Goal: Register for event/course

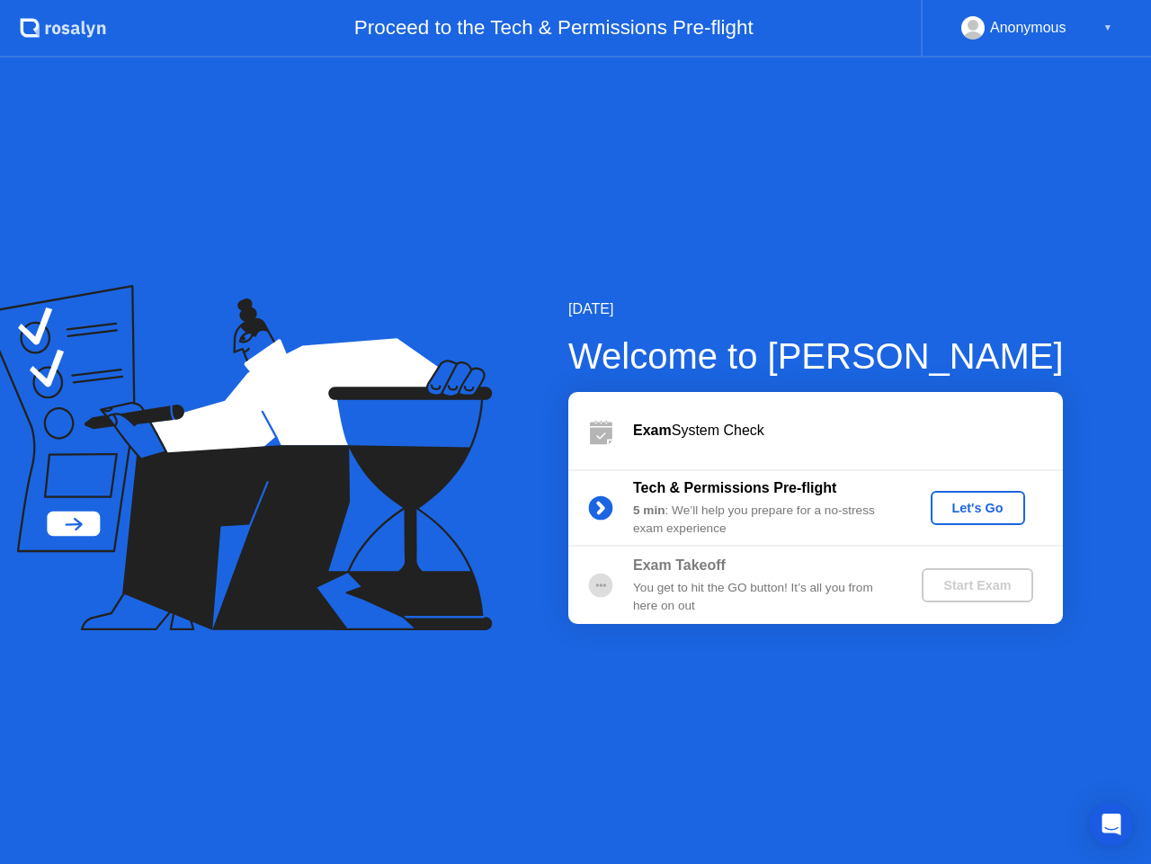
click at [982, 508] on div "Let's Go" at bounding box center [978, 508] width 80 height 14
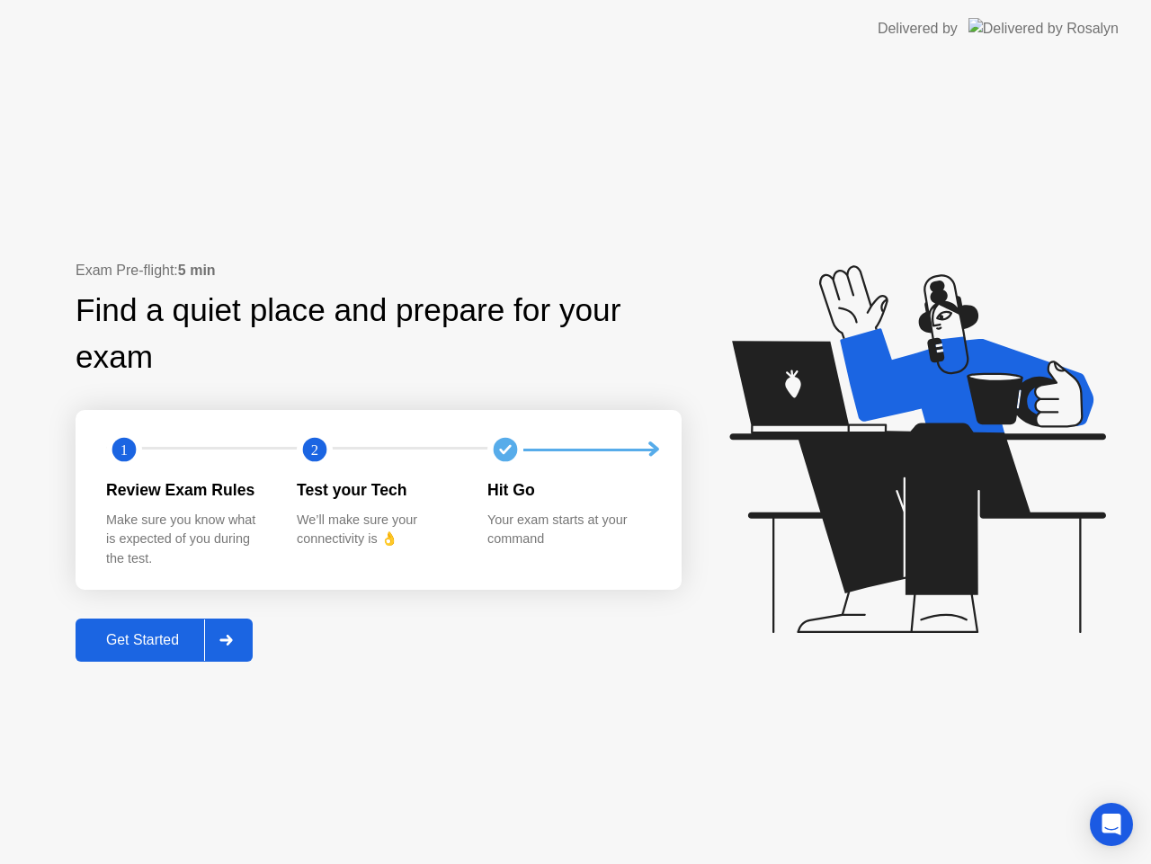
click at [182, 646] on div "Get Started" at bounding box center [142, 640] width 123 height 16
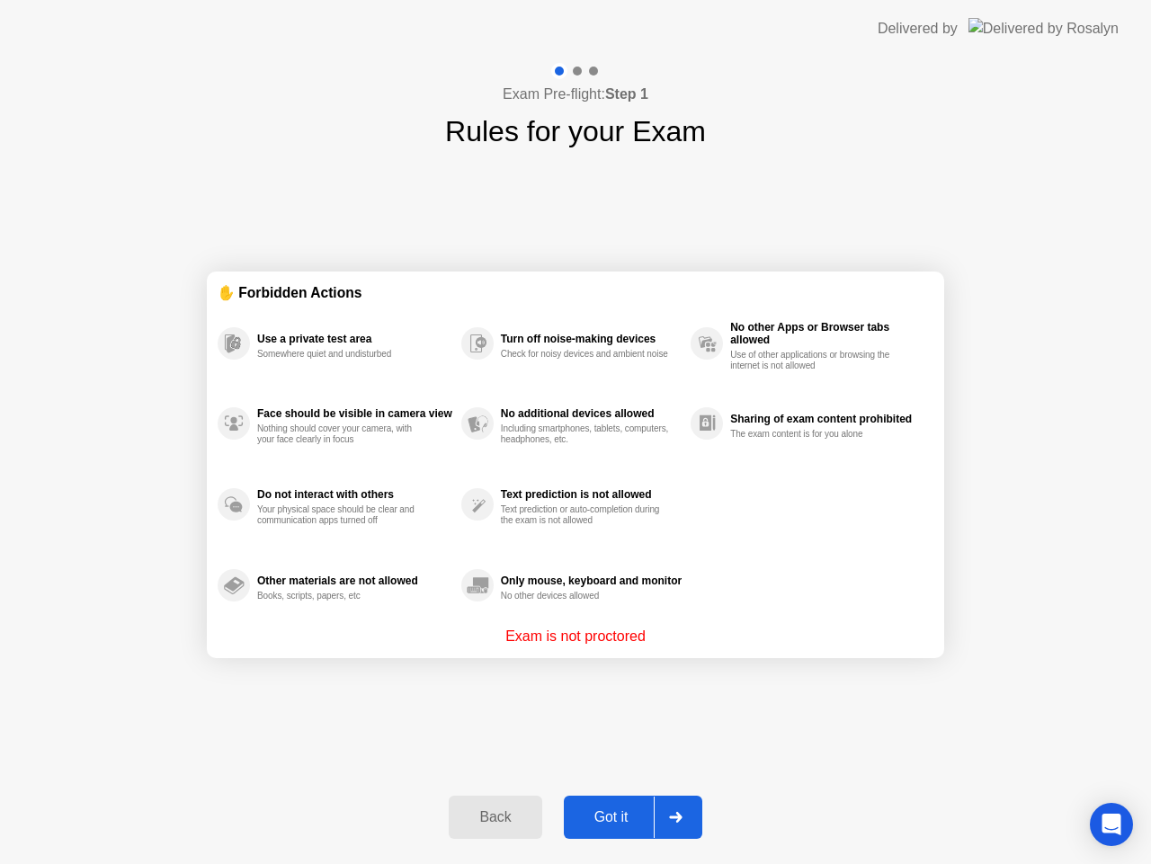
click at [629, 818] on div "Got it" at bounding box center [611, 817] width 85 height 16
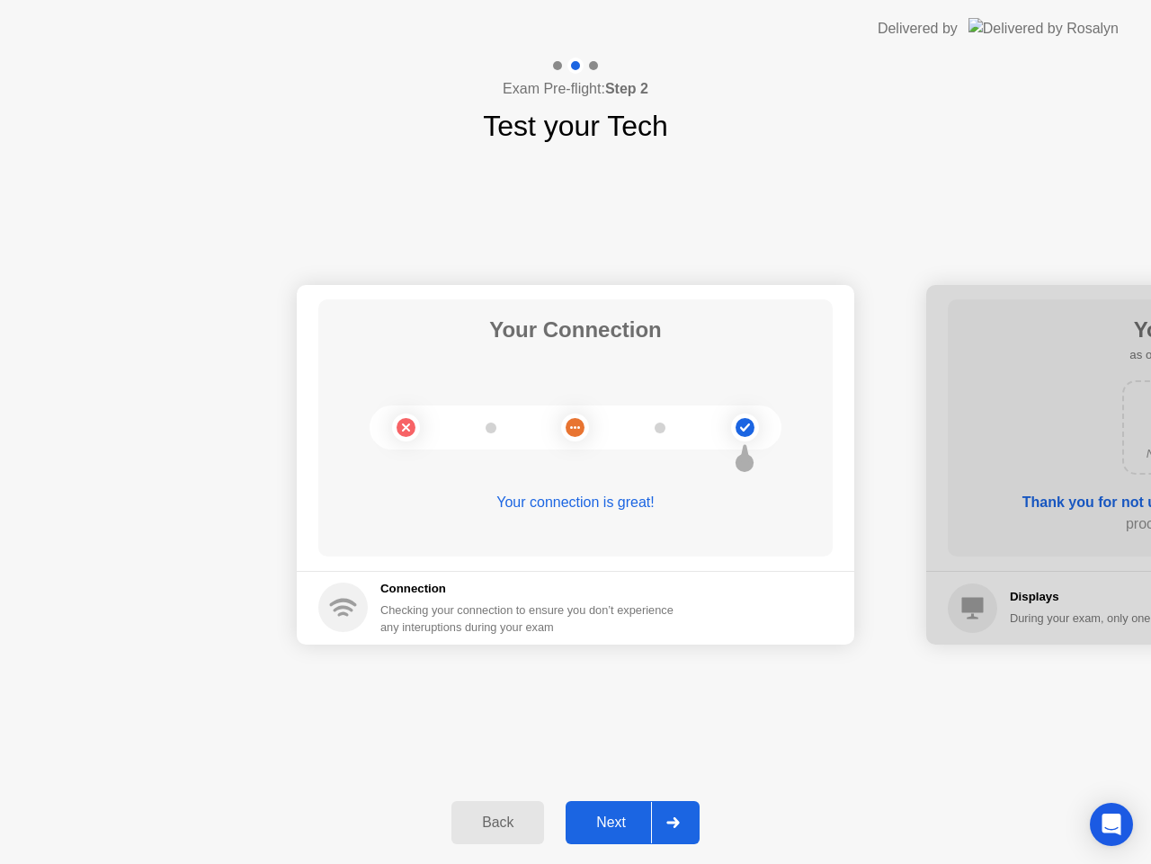
click at [622, 827] on div "Next" at bounding box center [611, 823] width 80 height 16
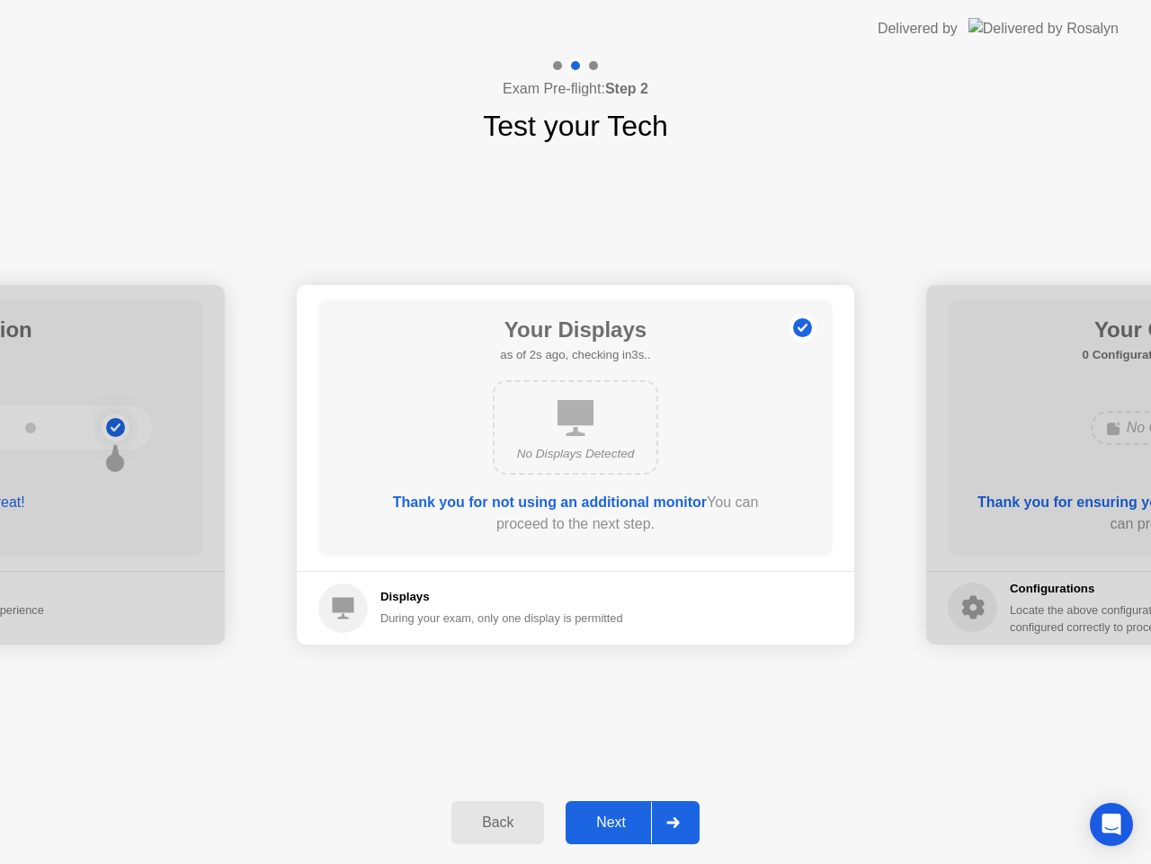
click at [640, 831] on div "Next" at bounding box center [611, 823] width 80 height 16
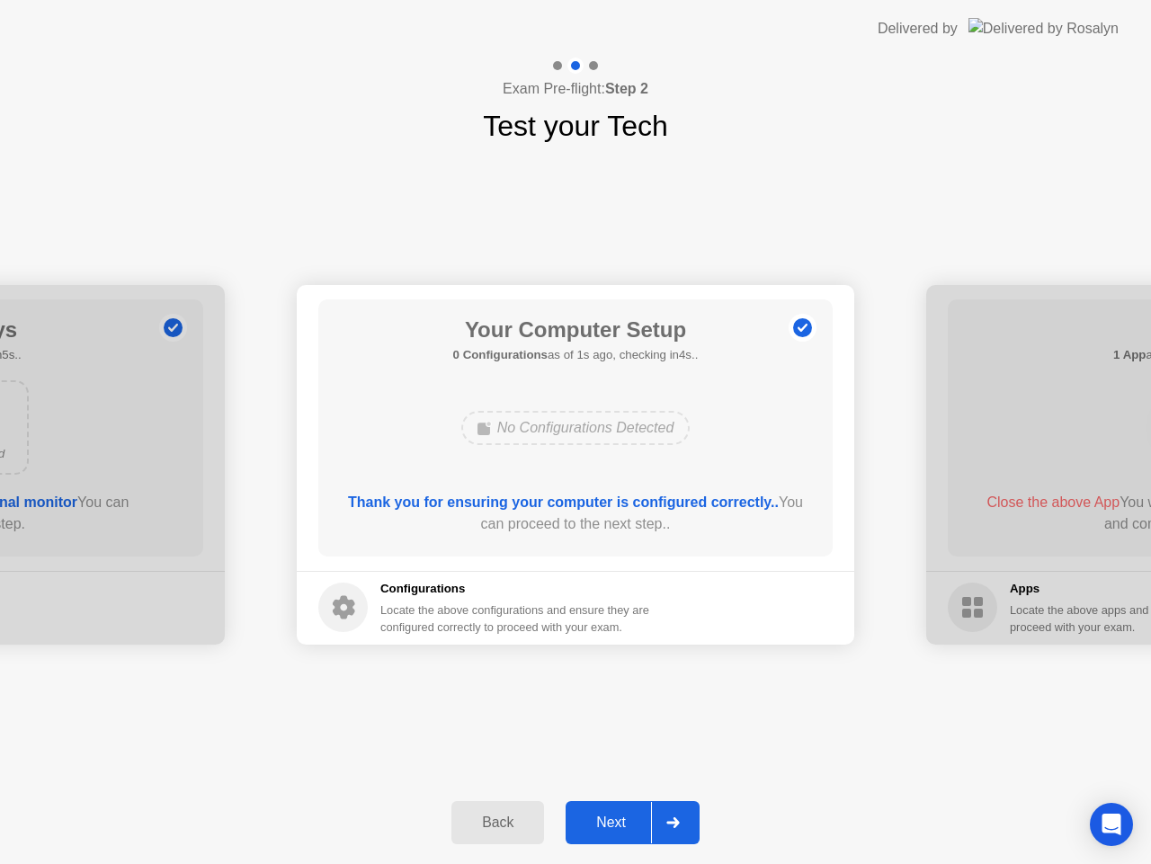
click at [601, 837] on button "Next" at bounding box center [633, 822] width 134 height 43
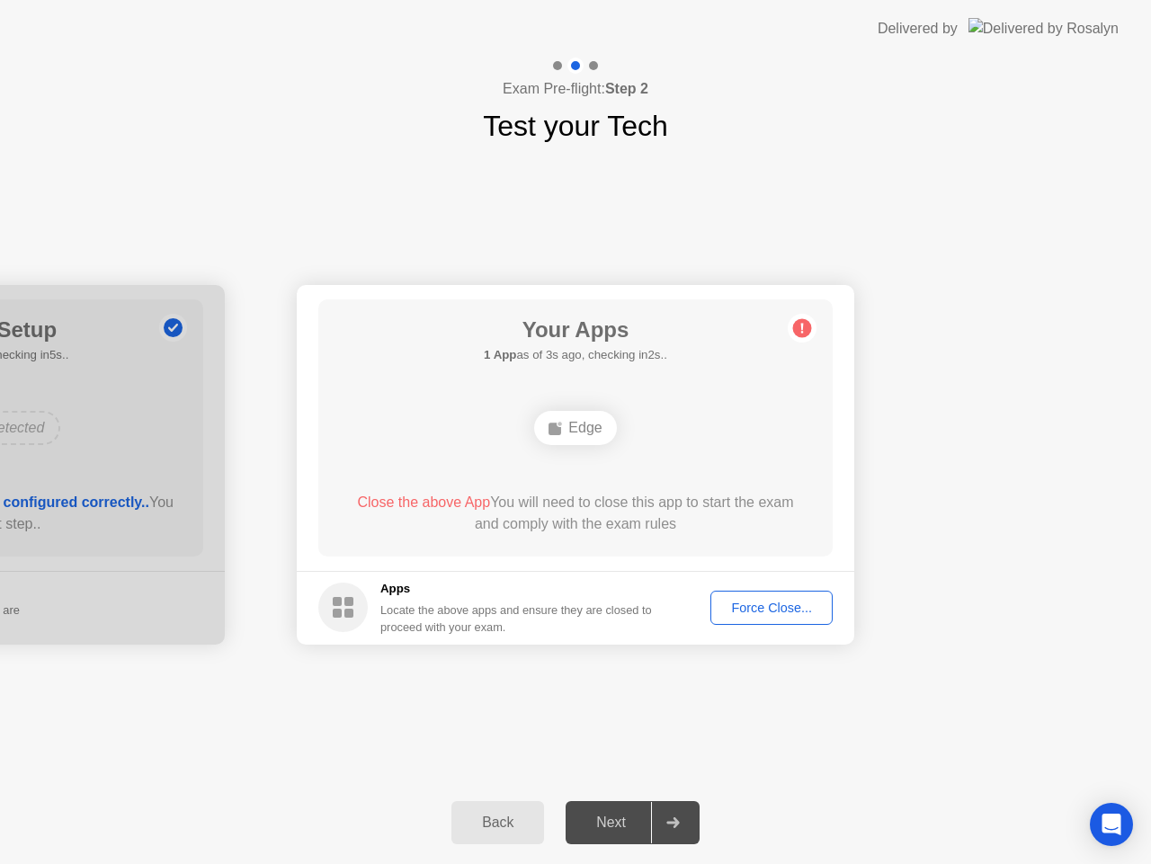
click at [758, 613] on div "Force Close..." at bounding box center [772, 608] width 110 height 14
click at [741, 602] on div "Force Close..." at bounding box center [772, 608] width 110 height 14
drag, startPoint x: 529, startPoint y: 874, endPoint x: 498, endPoint y: 899, distance: 39.6
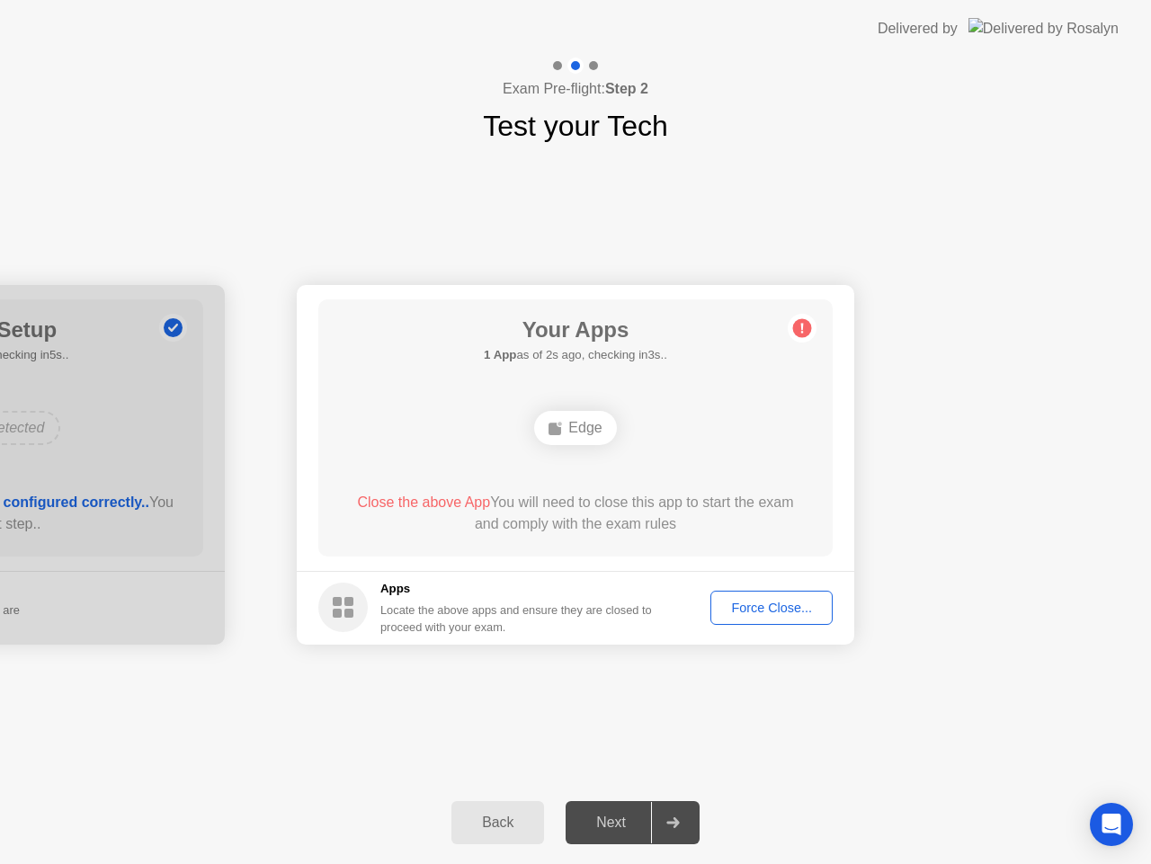
click at [623, 504] on div "Close the above App You will need to close this app to start the exam and compl…" at bounding box center [575, 513] width 463 height 43
click at [802, 326] on icon at bounding box center [802, 328] width 3 height 10
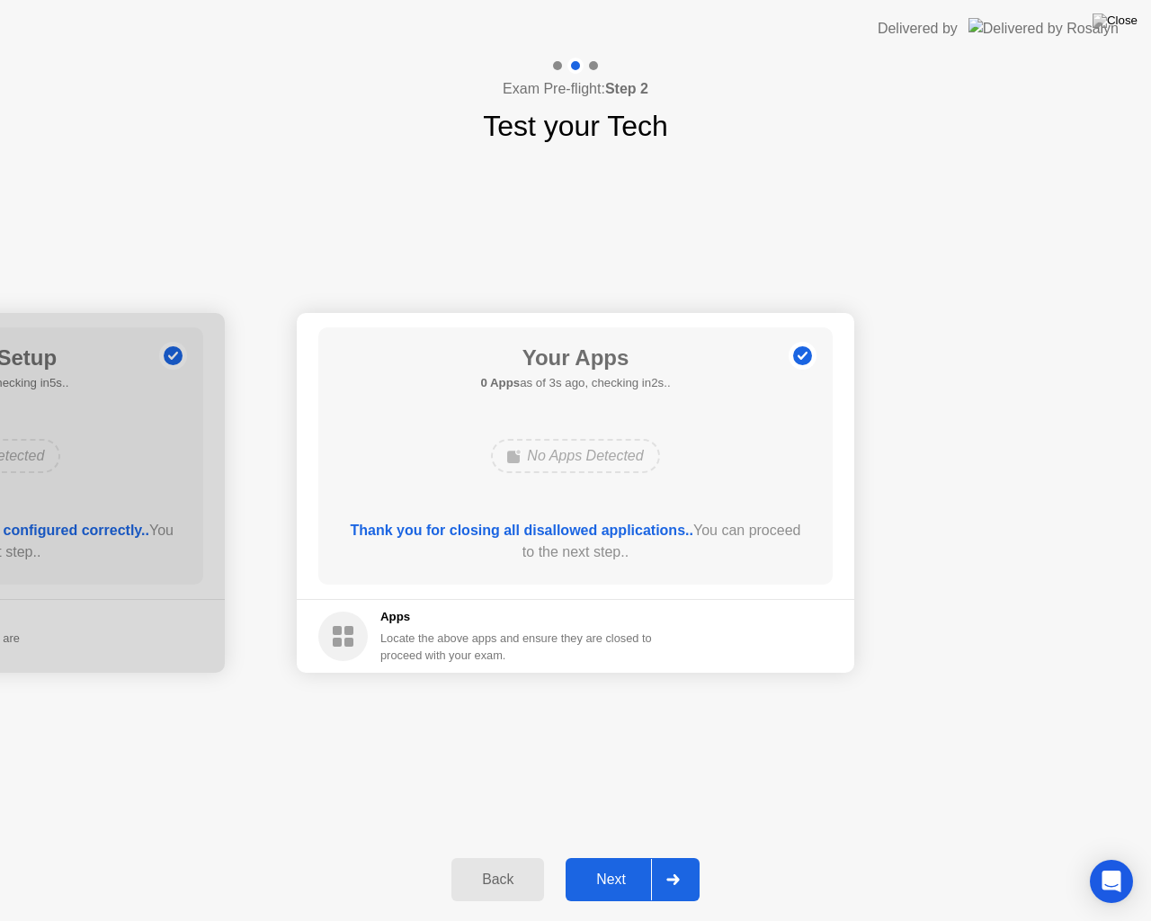
click at [603, 863] on div "Next" at bounding box center [611, 879] width 80 height 16
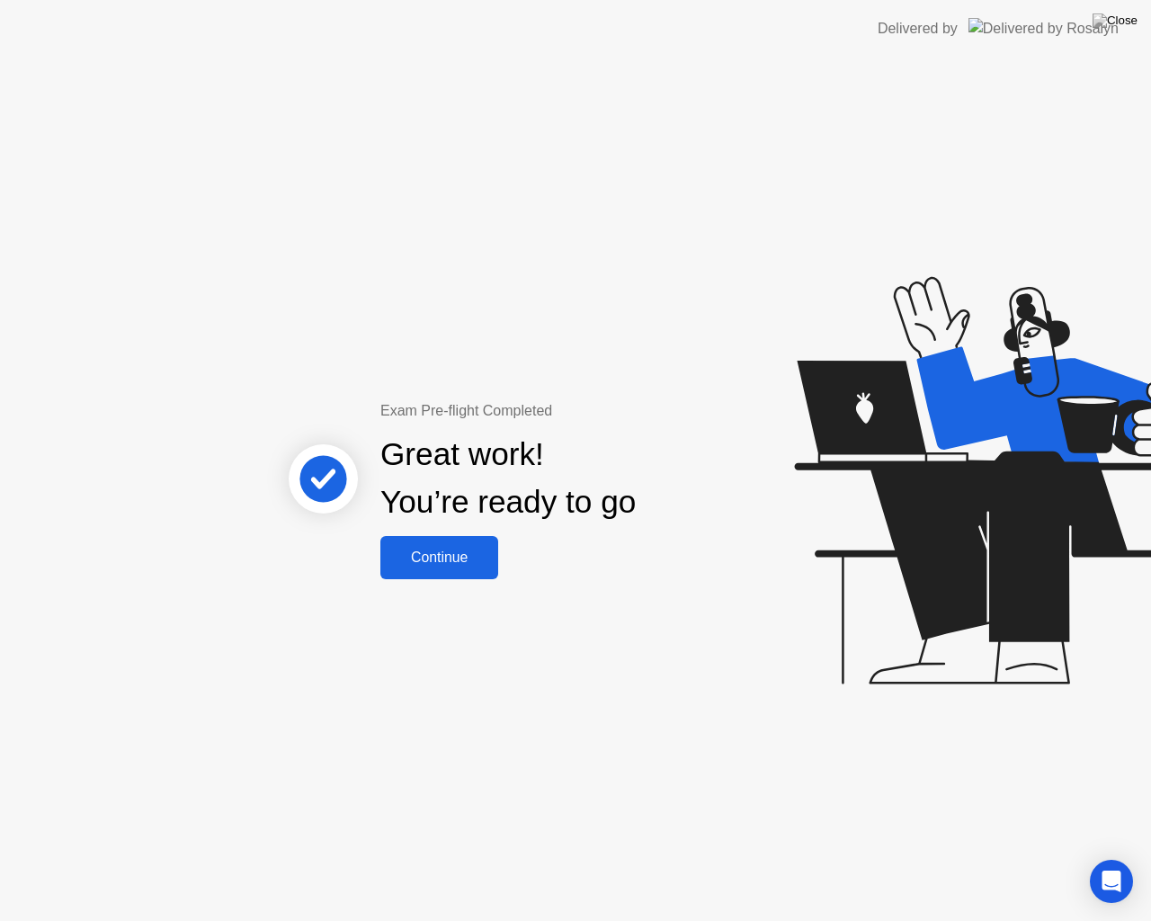
click at [422, 555] on div "Continue" at bounding box center [439, 557] width 107 height 16
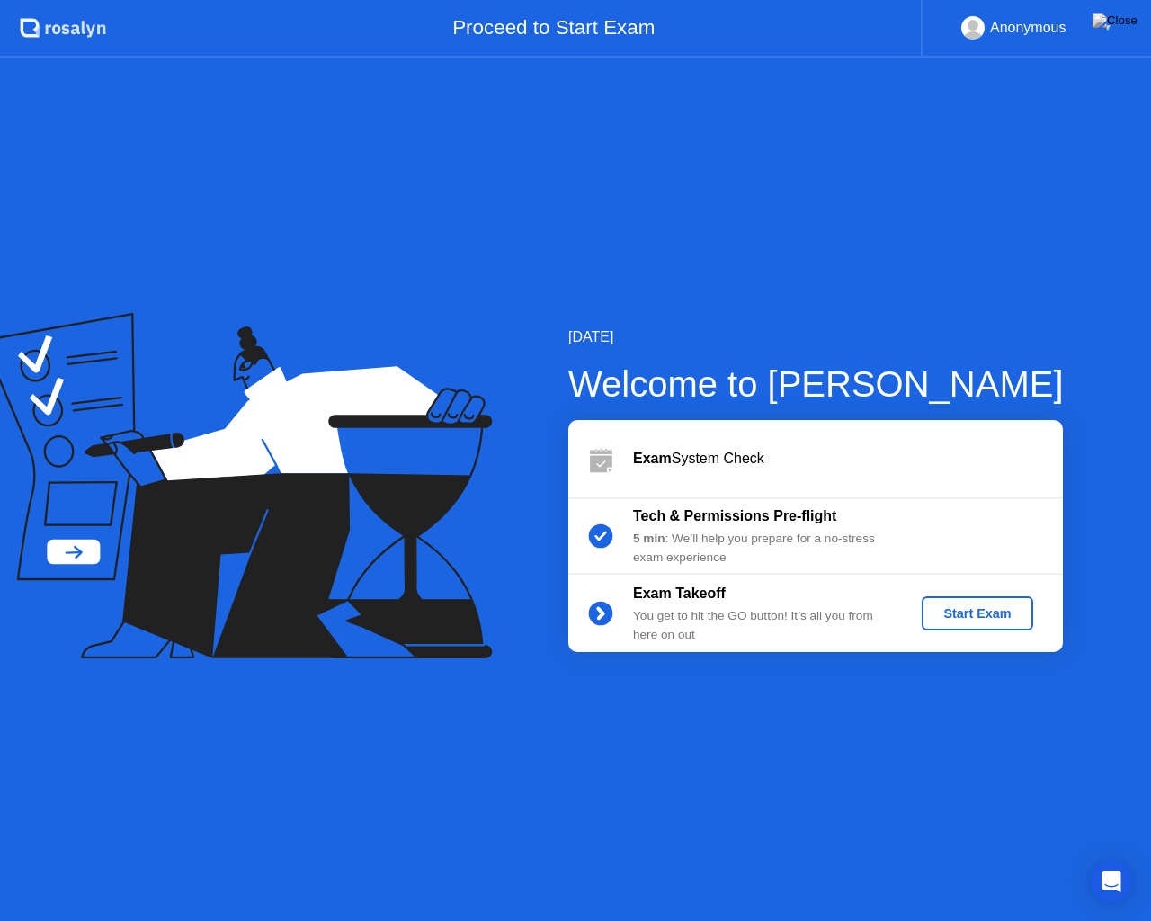
click at [977, 616] on div "Start Exam" at bounding box center [977, 613] width 96 height 14
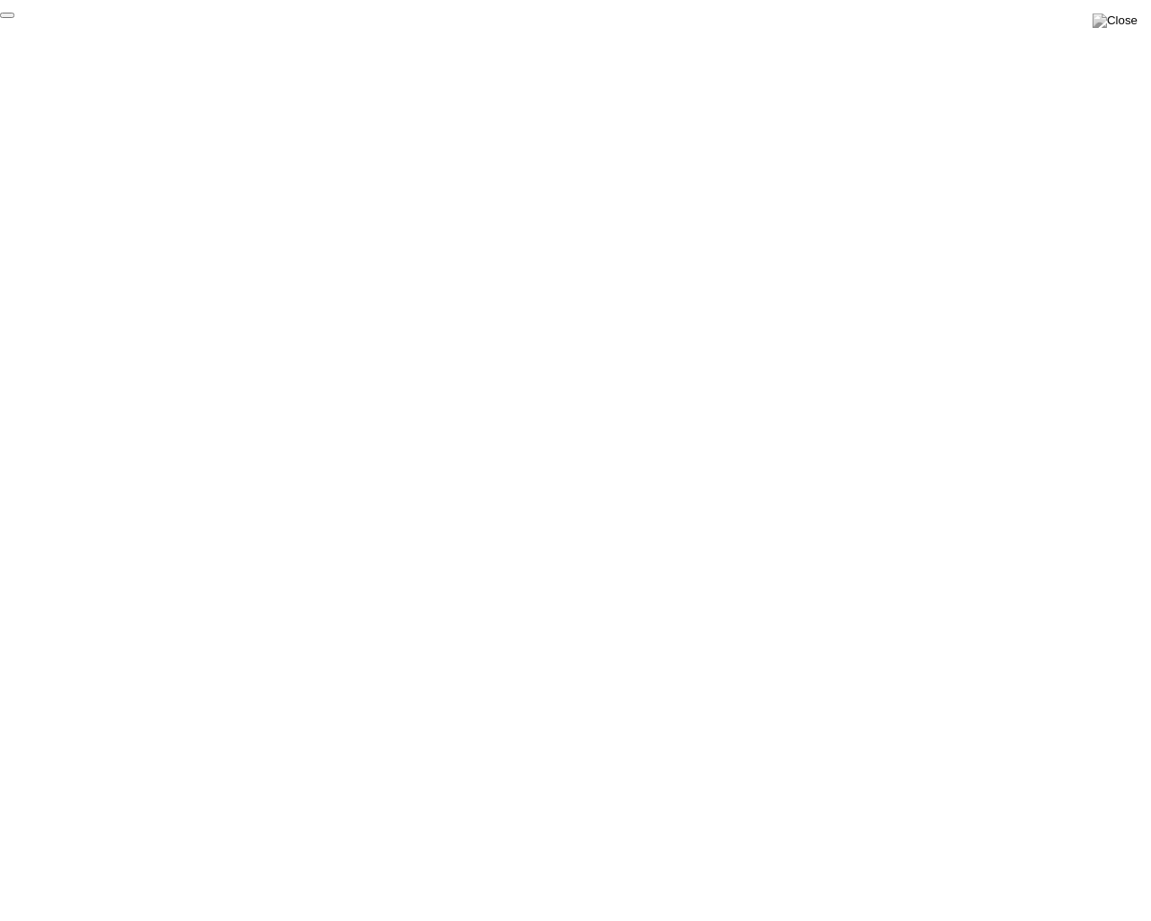
click div "End Proctoring Session"
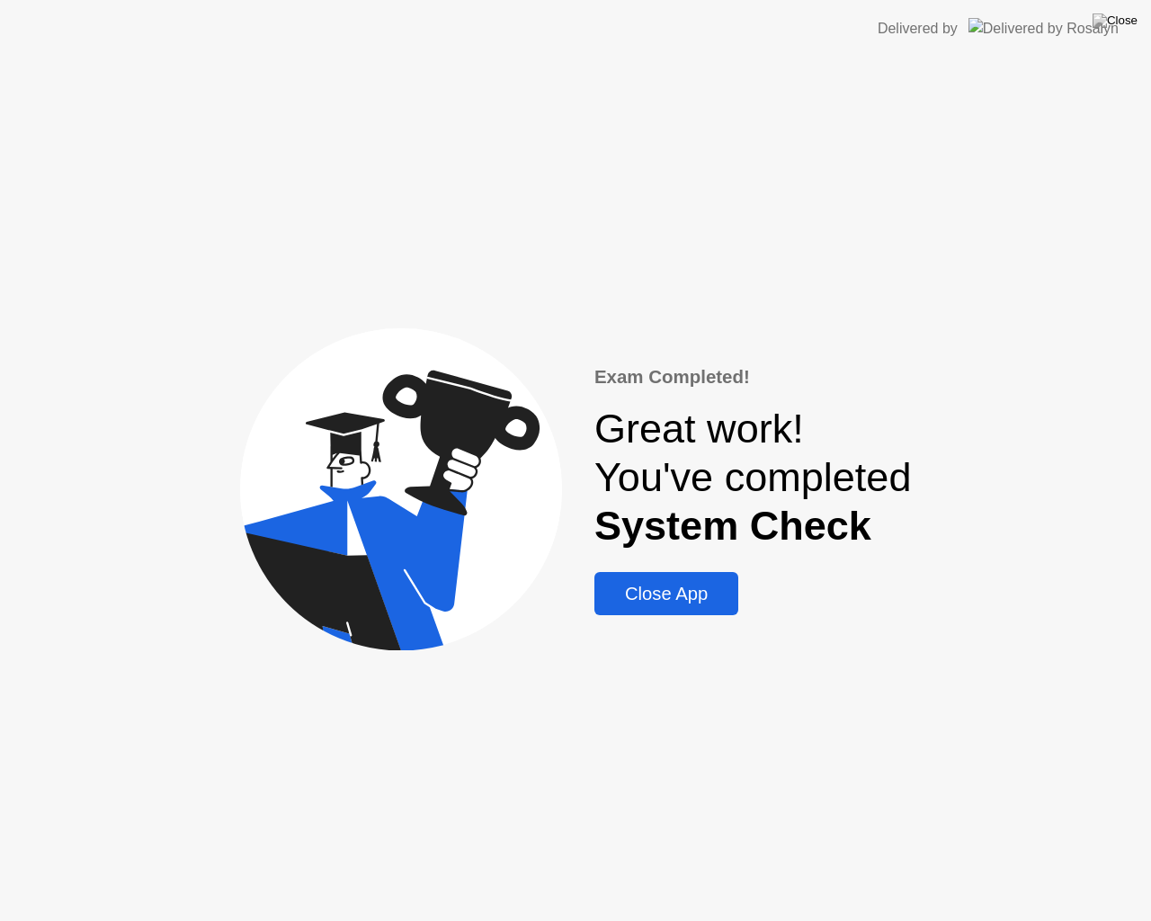
click at [664, 591] on div "Close App" at bounding box center [666, 594] width 133 height 21
